Goal: Task Accomplishment & Management: Use online tool/utility

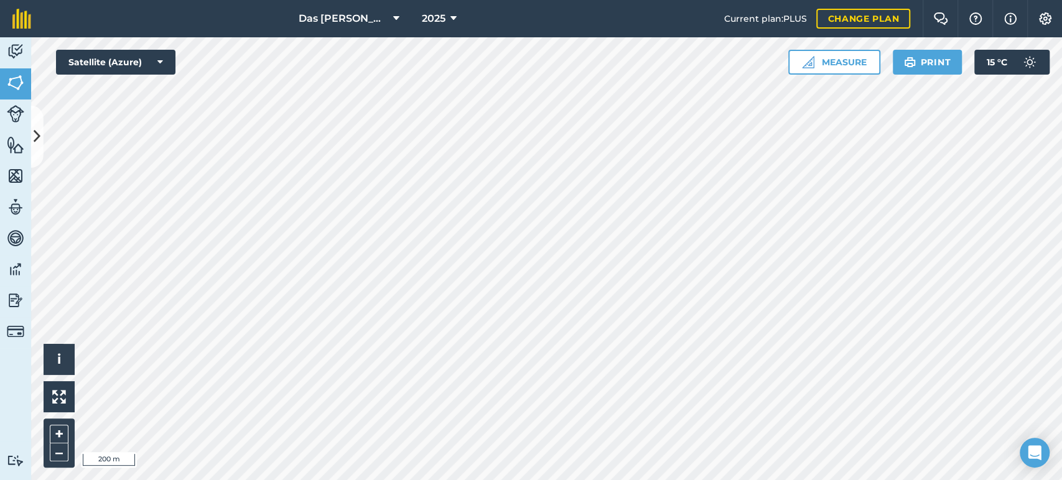
click at [442, 28] on div "Das Ram Boerdery 2025 Current plan : PLUS Change plan Farm Chat Help Info Setti…" at bounding box center [531, 240] width 1062 height 480
click at [12, 147] on img at bounding box center [15, 145] width 17 height 19
click at [21, 77] on img at bounding box center [15, 82] width 17 height 19
click at [20, 144] on img at bounding box center [15, 145] width 17 height 19
click at [35, 144] on icon at bounding box center [37, 137] width 7 height 22
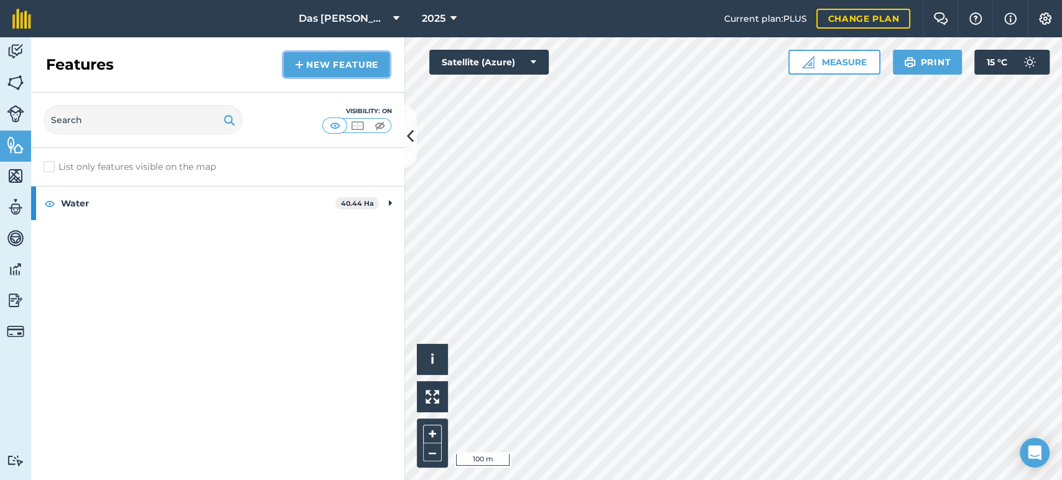
click at [299, 67] on img at bounding box center [299, 64] width 9 height 15
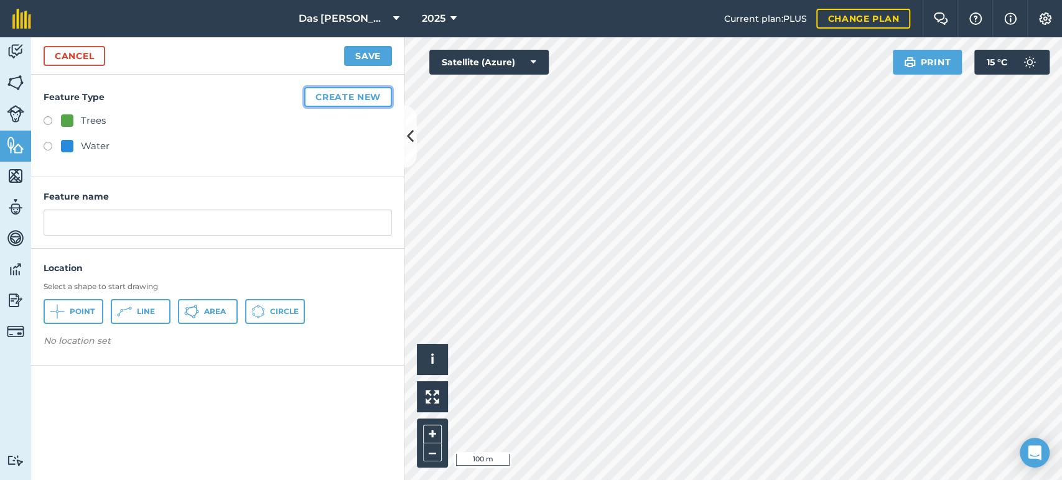
click at [339, 96] on button "Create new" at bounding box center [348, 97] width 88 height 20
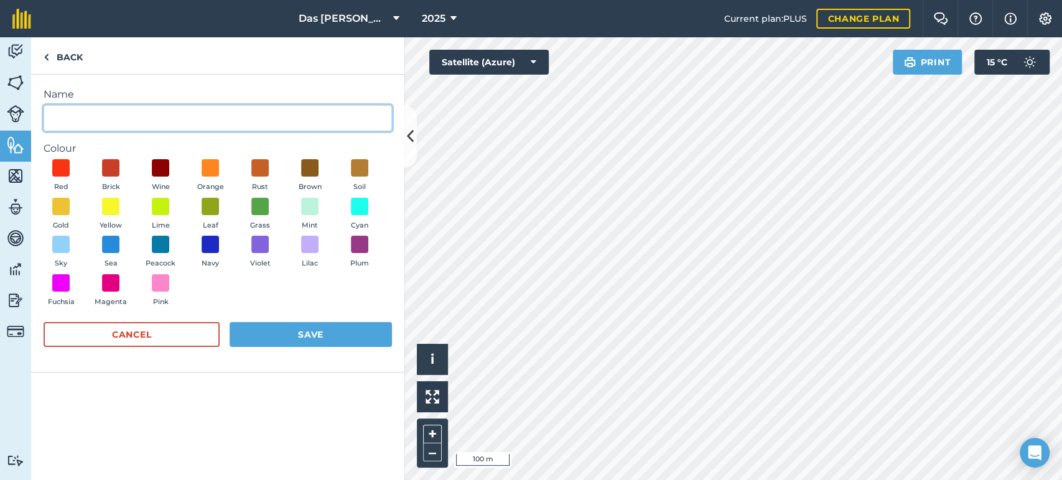
click at [108, 105] on input "Name" at bounding box center [218, 118] width 349 height 26
type input "Kamera"
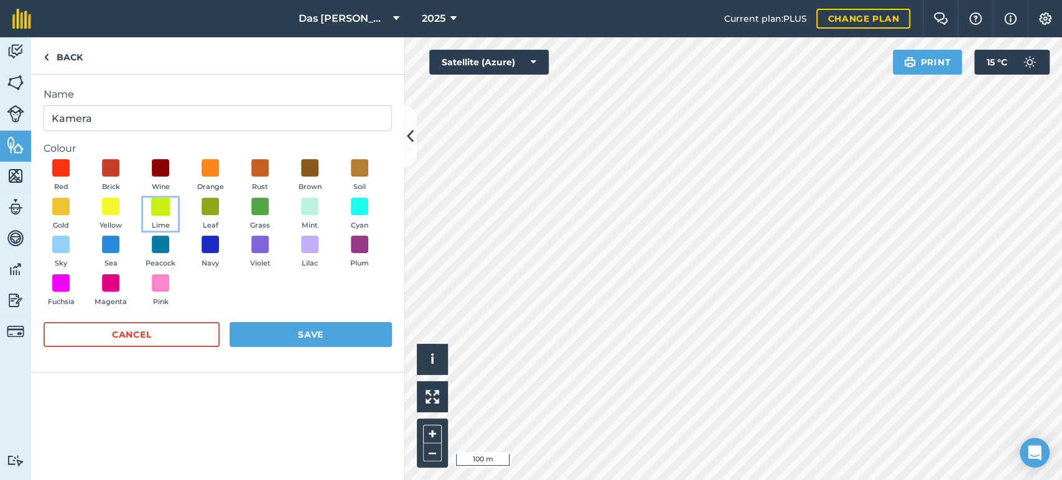
click at [160, 212] on span at bounding box center [160, 206] width 19 height 19
click at [324, 334] on button "Save" at bounding box center [311, 334] width 162 height 25
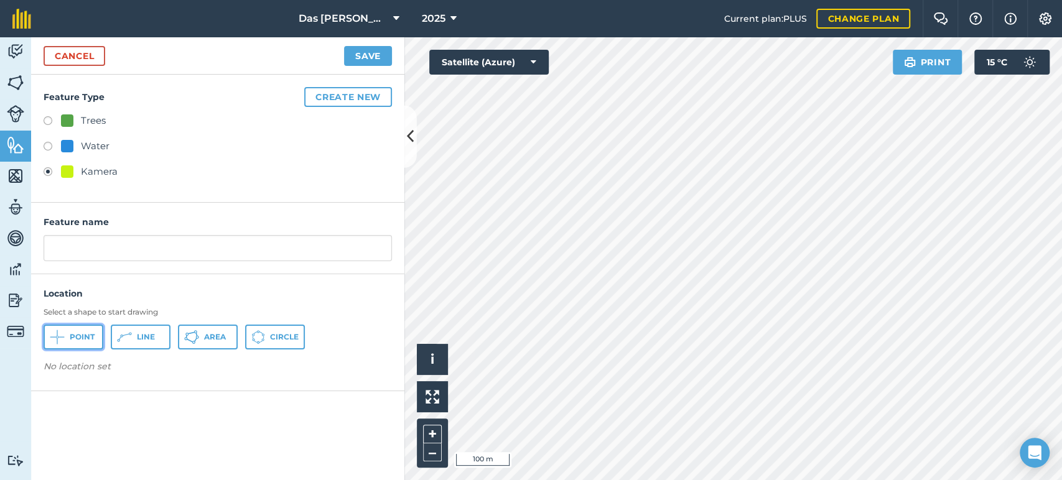
click at [83, 340] on span "Point" at bounding box center [82, 337] width 25 height 10
click at [359, 55] on button "Save" at bounding box center [368, 56] width 48 height 20
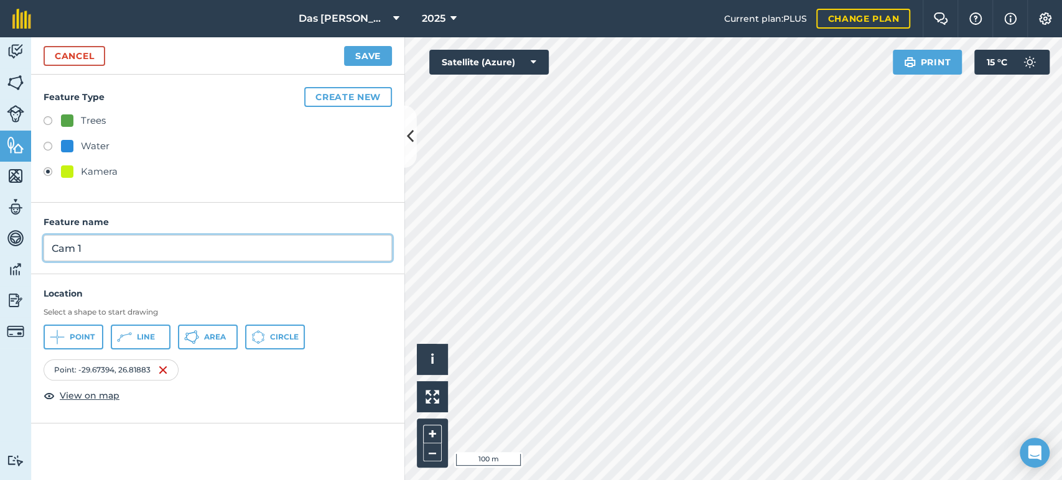
type input "Cam 1"
click at [366, 55] on button "Save" at bounding box center [368, 56] width 48 height 20
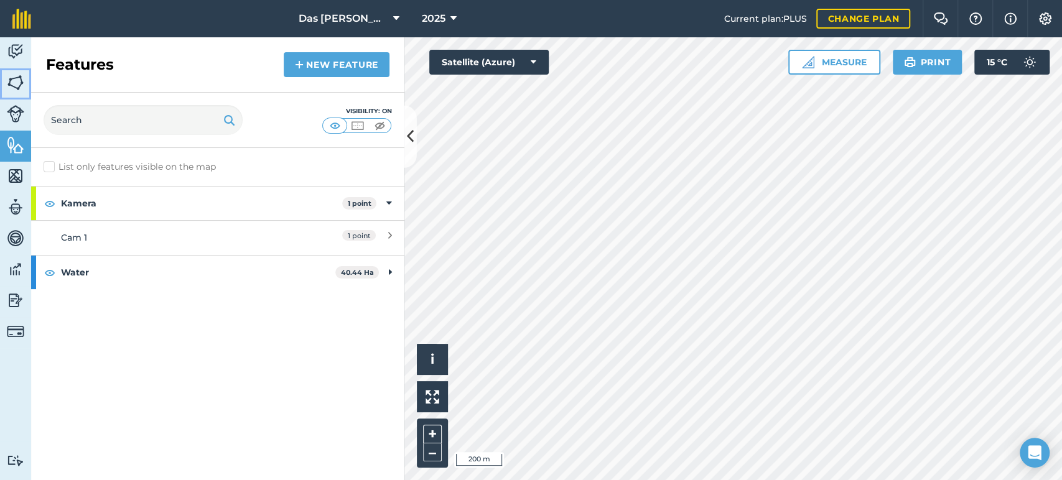
click at [11, 83] on img at bounding box center [15, 82] width 17 height 19
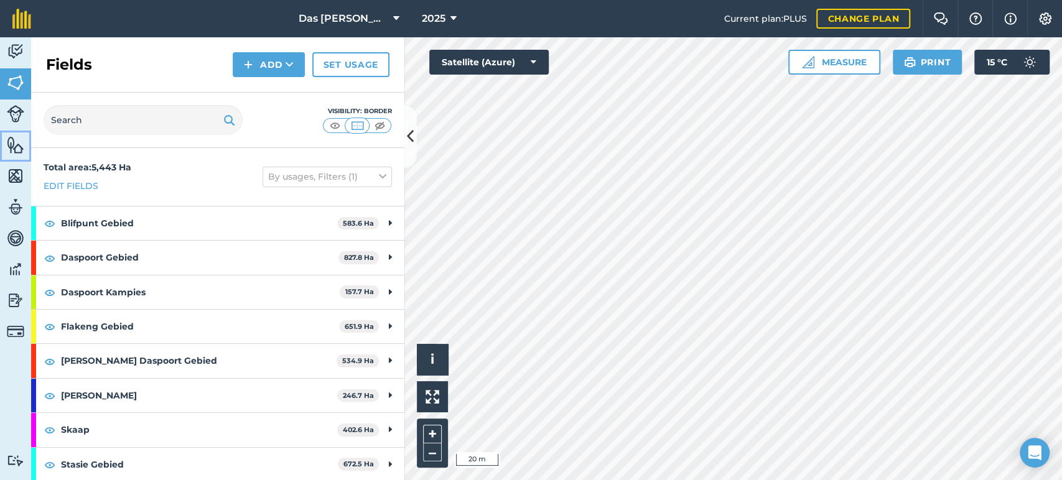
click at [15, 144] on img at bounding box center [15, 145] width 17 height 19
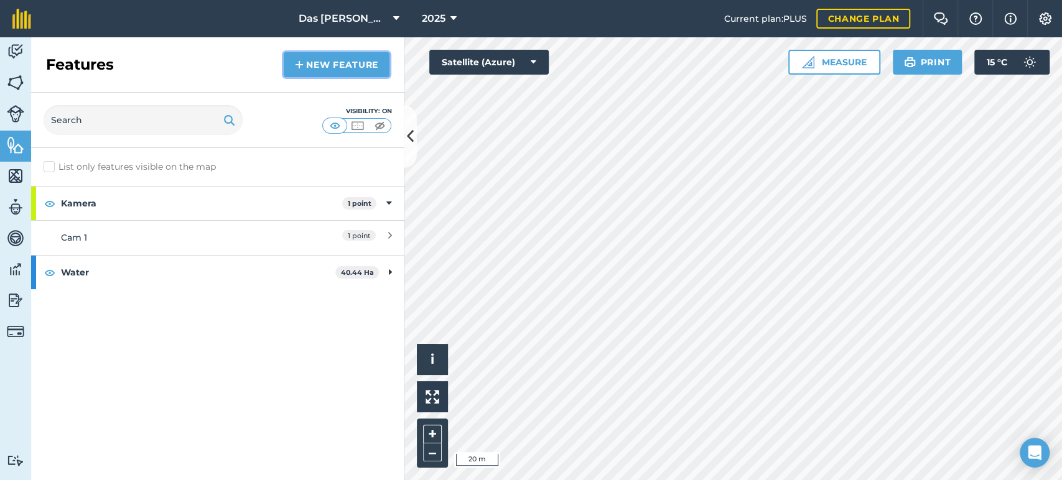
click at [324, 68] on link "New feature" at bounding box center [337, 64] width 106 height 25
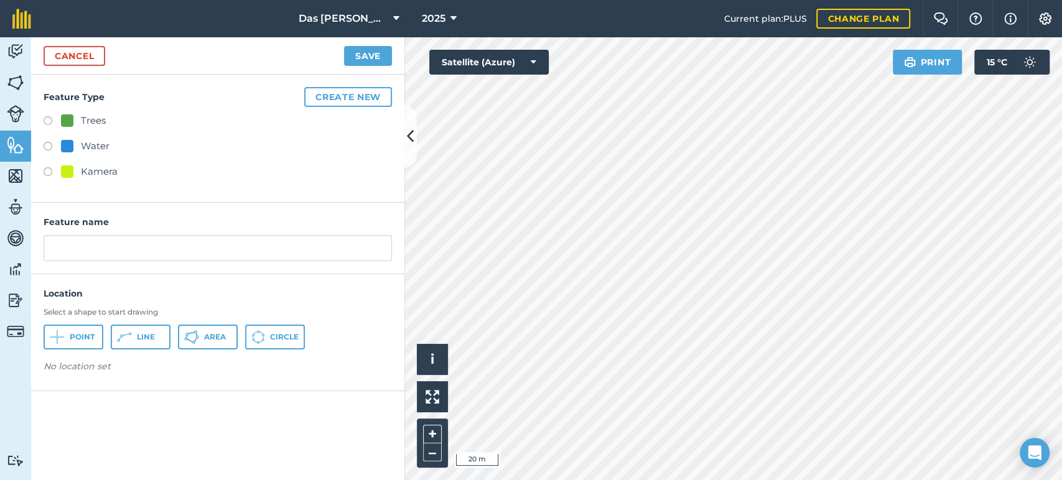
click at [81, 172] on div "Kamera" at bounding box center [99, 171] width 37 height 15
radio input "true"
click at [136, 246] on input "Kamera" at bounding box center [218, 248] width 349 height 26
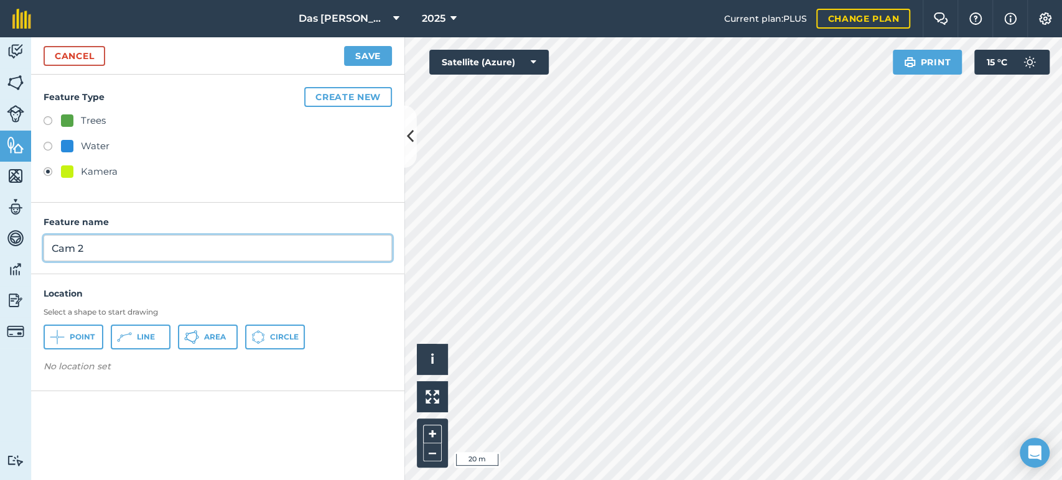
type input "Cam 2"
click at [80, 339] on span "Point" at bounding box center [82, 337] width 25 height 10
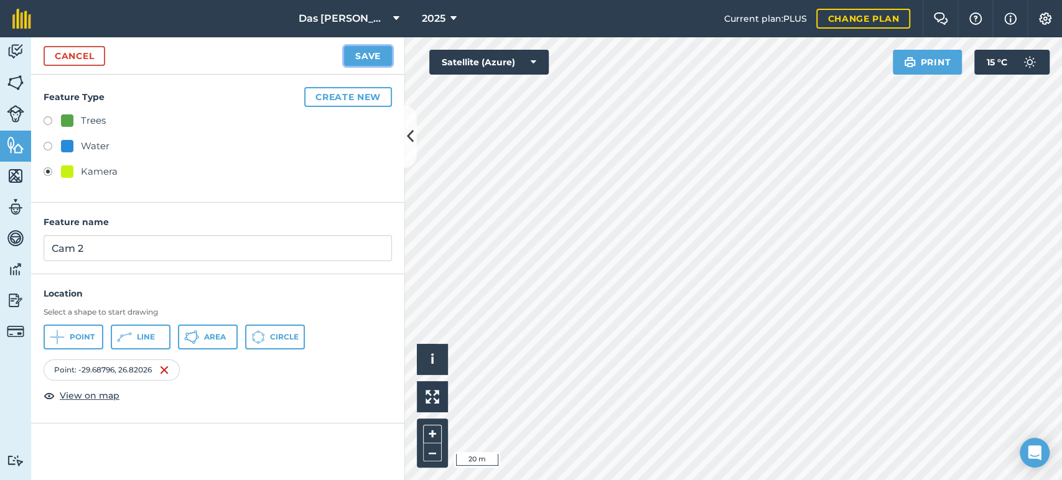
click at [365, 59] on button "Save" at bounding box center [368, 56] width 48 height 20
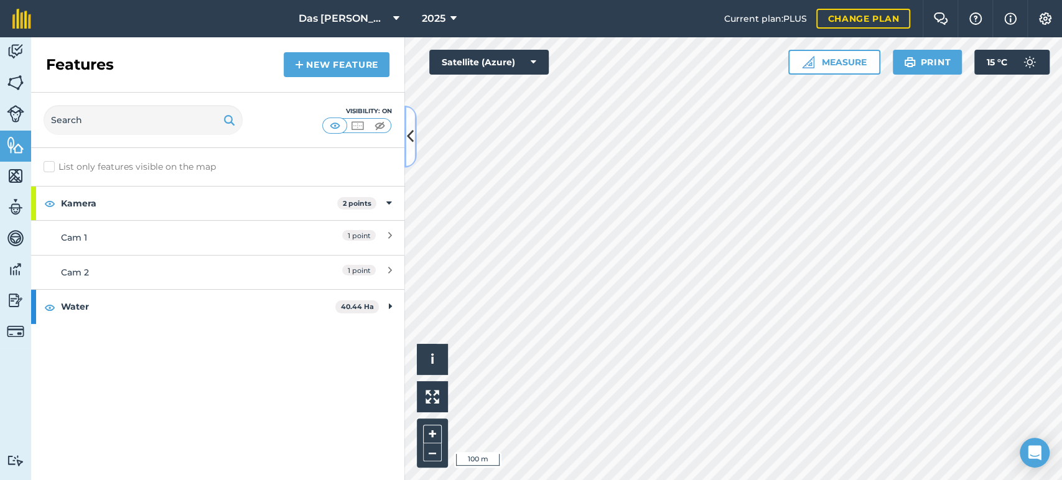
click at [411, 149] on button at bounding box center [411, 137] width 12 height 62
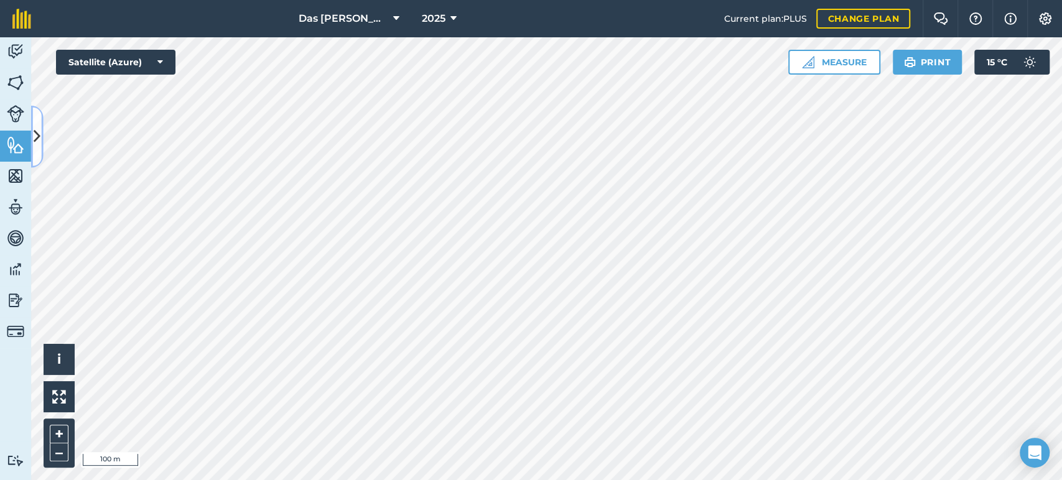
click at [39, 150] on button at bounding box center [37, 137] width 12 height 62
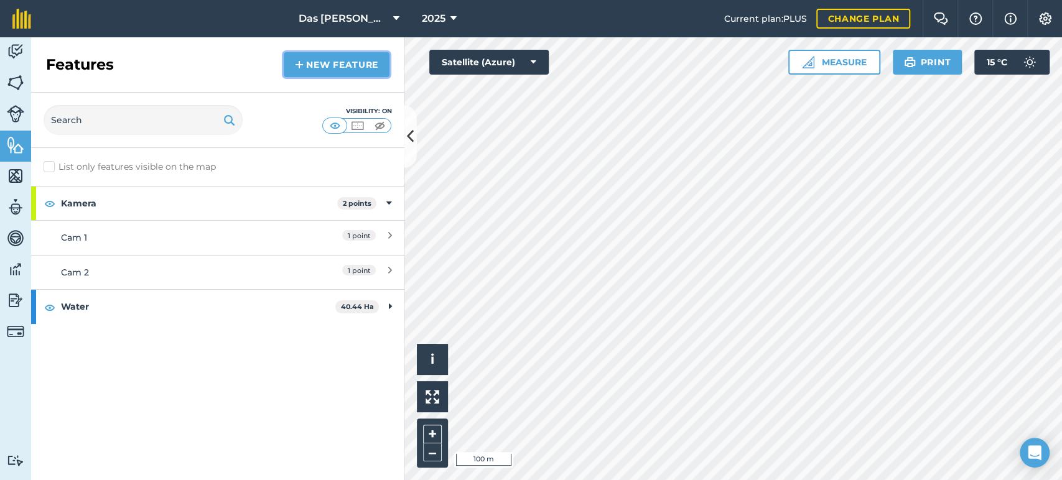
click at [307, 68] on link "New feature" at bounding box center [337, 64] width 106 height 25
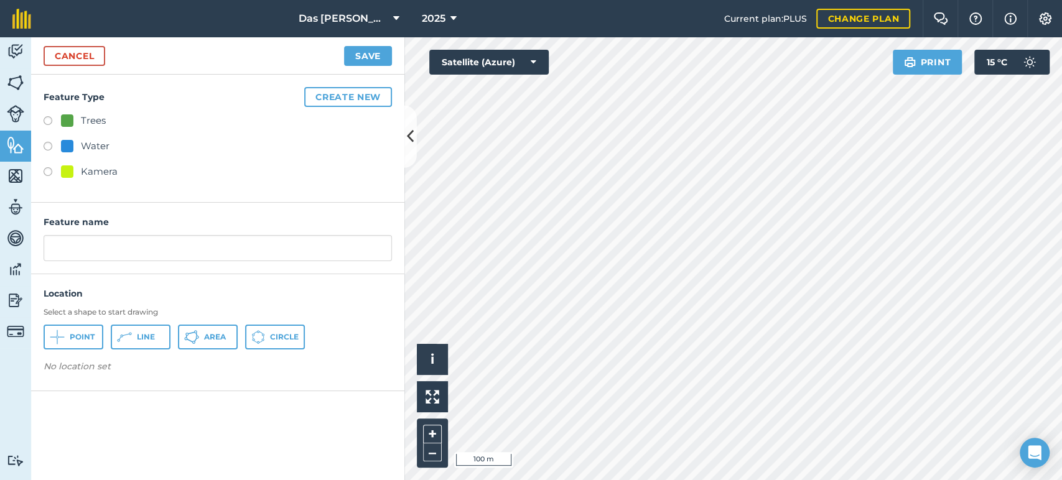
click at [82, 169] on div "Kamera" at bounding box center [99, 171] width 37 height 15
radio input "true"
click at [111, 251] on input "Kamera" at bounding box center [218, 248] width 349 height 26
type input "Kamera 3"
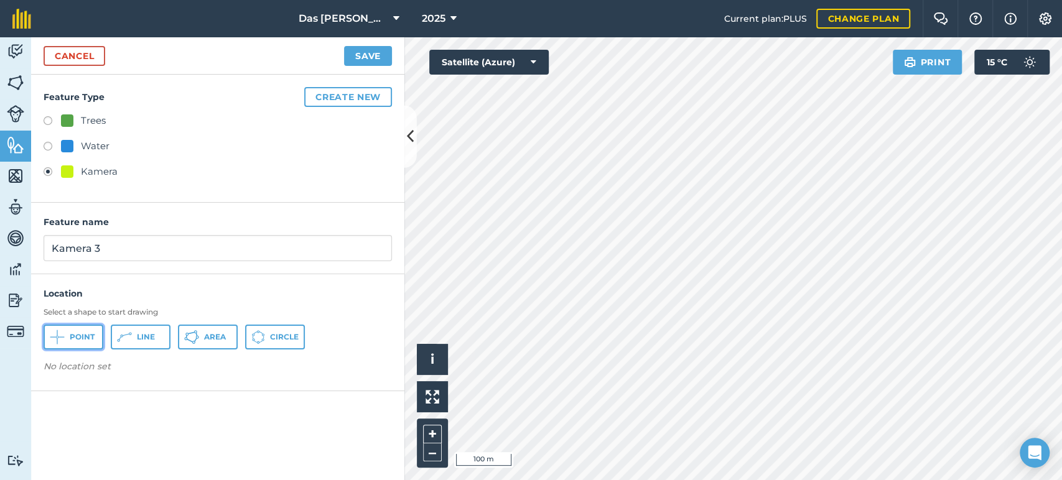
drag, startPoint x: 45, startPoint y: 334, endPoint x: 157, endPoint y: 337, distance: 112.7
click at [45, 334] on button "Point" at bounding box center [74, 337] width 60 height 25
click at [374, 62] on button "Save" at bounding box center [368, 56] width 48 height 20
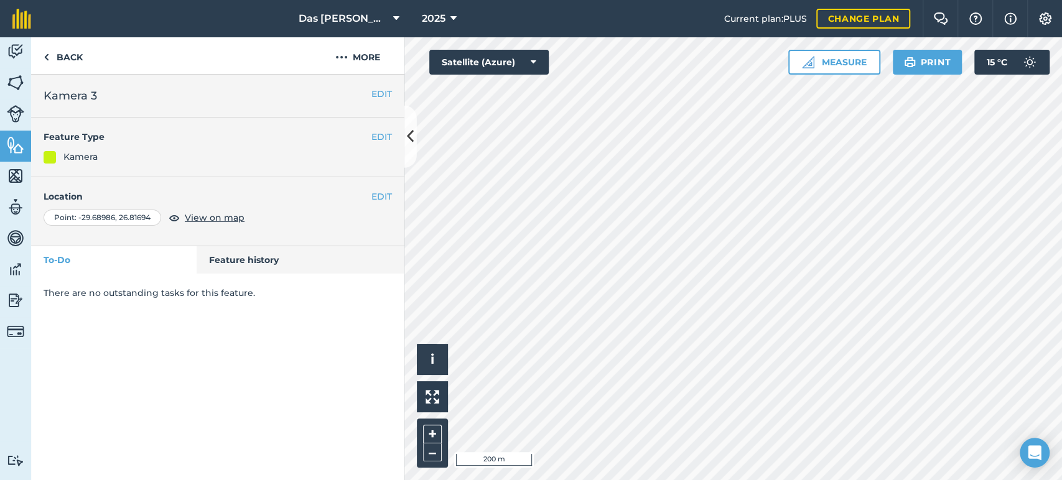
click at [403, 147] on div "EDIT Feature Type Kamera" at bounding box center [217, 148] width 373 height 60
click at [406, 146] on button at bounding box center [411, 137] width 12 height 62
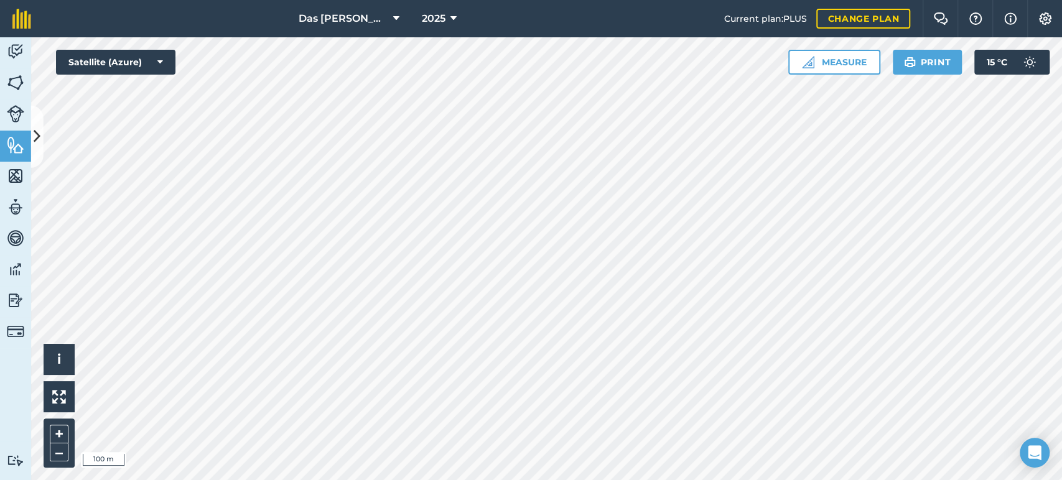
click at [754, 0] on html "Das Ram Boerdery 2025 Current plan : PLUS Change plan Farm Chat Help Info Setti…" at bounding box center [531, 240] width 1062 height 480
